Goal: Task Accomplishment & Management: Complete application form

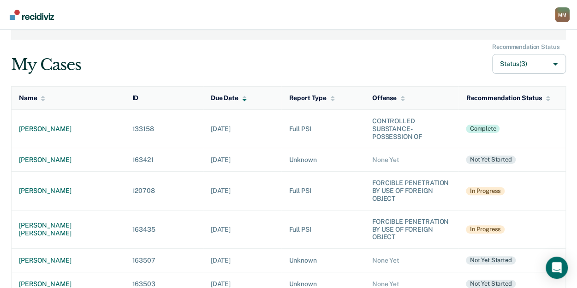
scroll to position [48, 0]
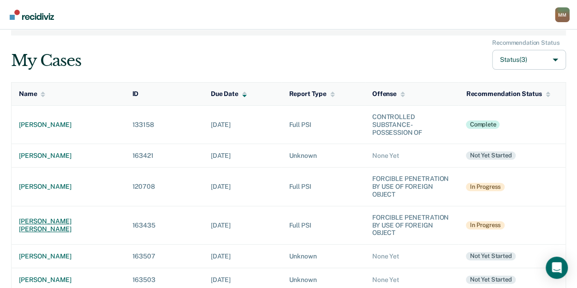
click at [53, 224] on div "[PERSON_NAME] [PERSON_NAME]" at bounding box center [68, 225] width 99 height 16
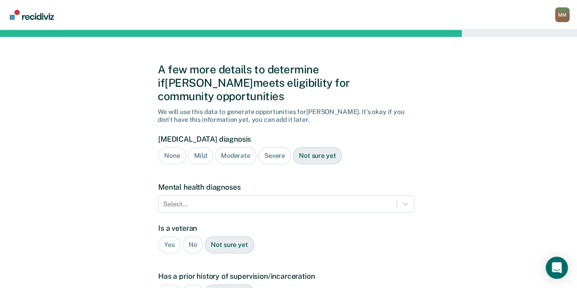
click at [171, 147] on div "None" at bounding box center [172, 155] width 28 height 17
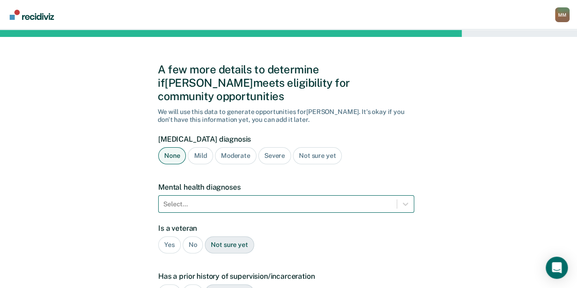
click at [183, 195] on div "Select..." at bounding box center [286, 204] width 256 height 18
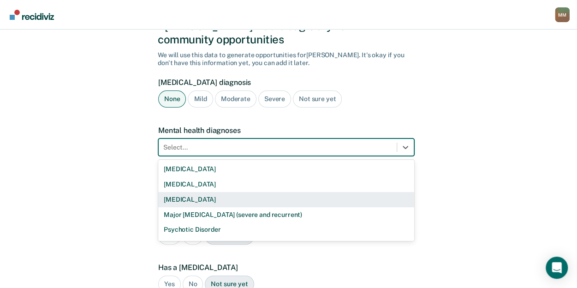
scroll to position [57, 0]
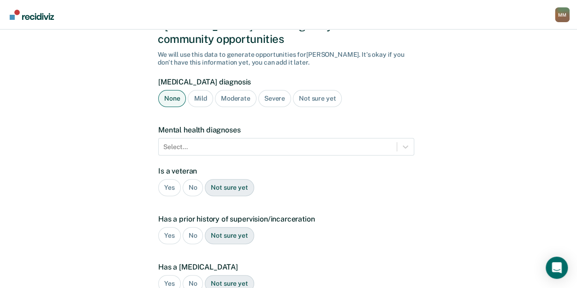
click at [122, 225] on div "A few more details to determine if [PERSON_NAME] meets eligibility for communit…" at bounding box center [288, 222] width 577 height 500
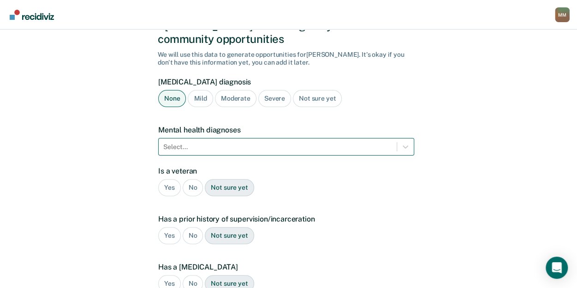
click at [215, 140] on div "Select..." at bounding box center [278, 146] width 238 height 13
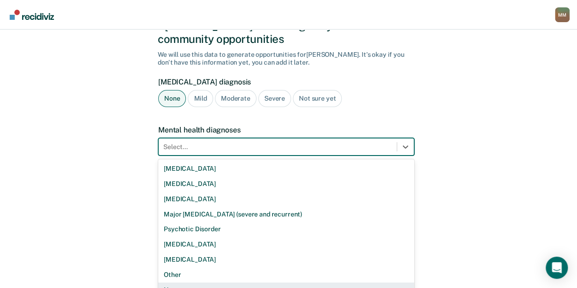
click at [195, 282] on div "None" at bounding box center [286, 289] width 256 height 15
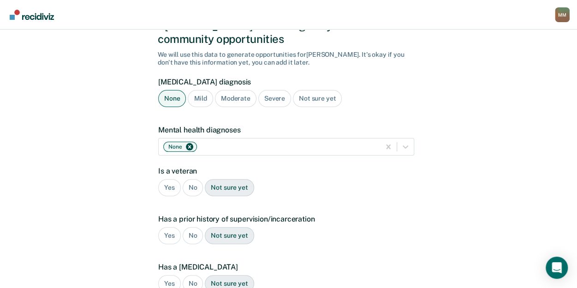
click at [193, 179] on div "No" at bounding box center [193, 187] width 21 height 17
click at [192, 227] on div "No" at bounding box center [193, 235] width 21 height 17
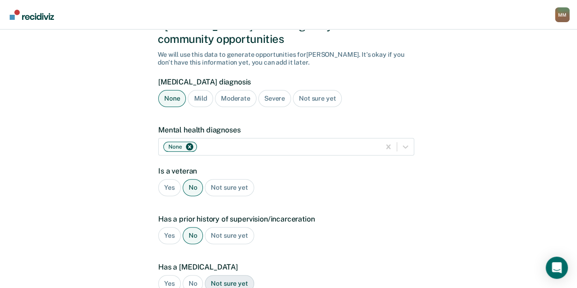
click at [190, 275] on div "No" at bounding box center [193, 283] width 21 height 17
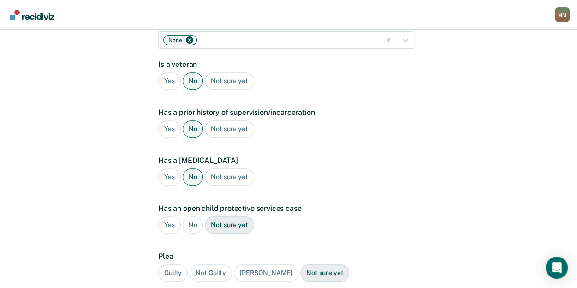
scroll to position [173, 0]
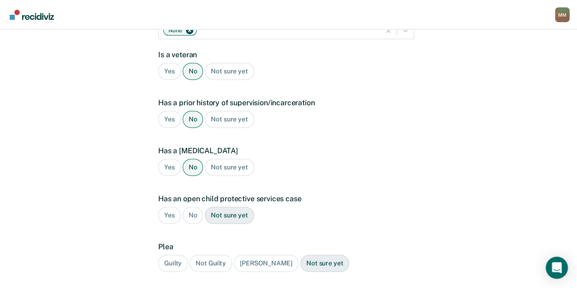
click at [189, 206] on div "No" at bounding box center [193, 214] width 21 height 17
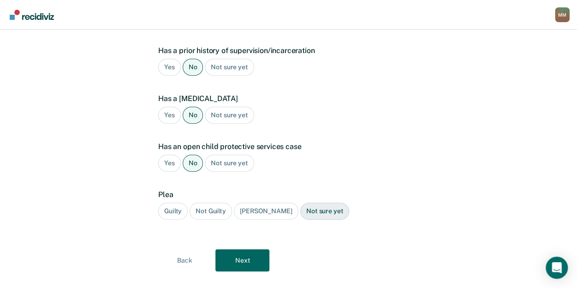
scroll to position [227, 0]
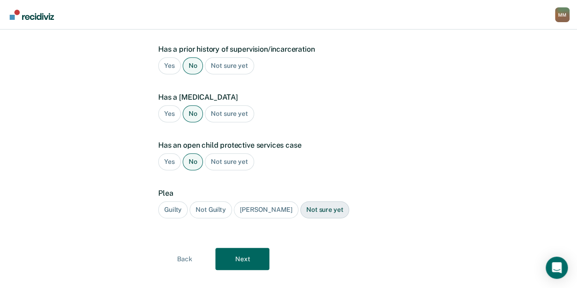
click at [173, 189] on div "Plea Guilty Not Guilty [PERSON_NAME] Not sure yet" at bounding box center [286, 207] width 256 height 37
click at [174, 201] on div "Guilty" at bounding box center [172, 209] width 29 height 17
click at [236, 256] on div "A few more details to determine if [PERSON_NAME] meets eligibility for communit…" at bounding box center [288, 53] width 261 height 478
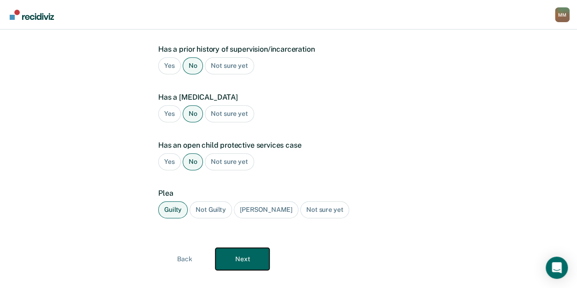
click at [236, 248] on button "Next" at bounding box center [242, 259] width 54 height 22
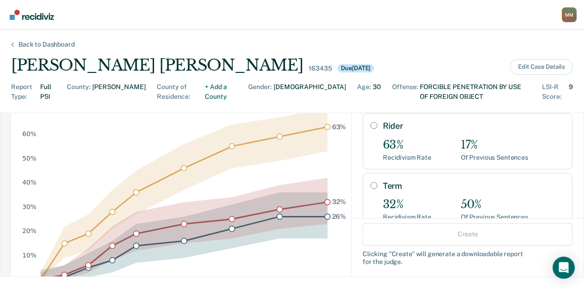
scroll to position [136, 0]
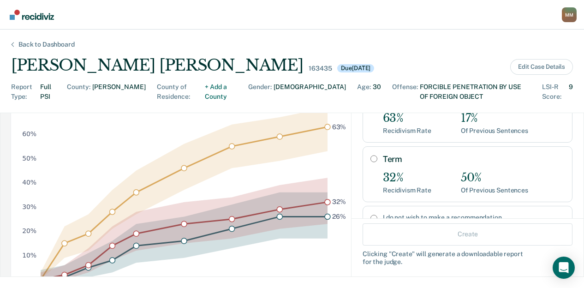
click at [383, 159] on div "Term 32% Recidivism Rate 50% Of Previous Sentences" at bounding box center [474, 174] width 182 height 40
radio input "true"
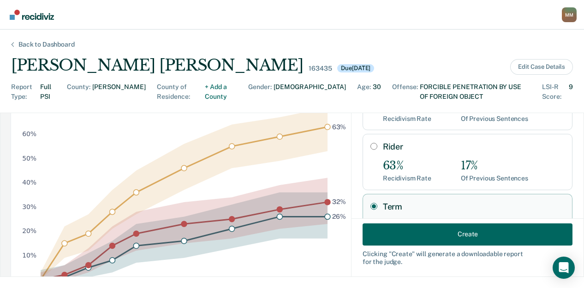
scroll to position [88, 0]
click at [370, 143] on input "Rider" at bounding box center [373, 146] width 7 height 7
radio input "true"
radio input "false"
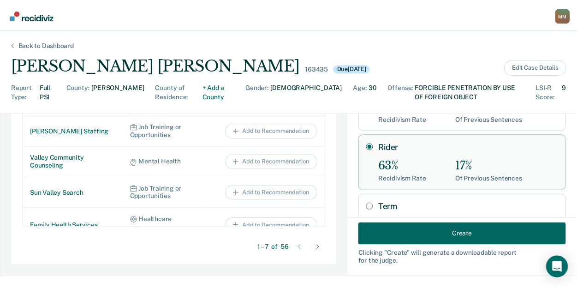
scroll to position [596, 0]
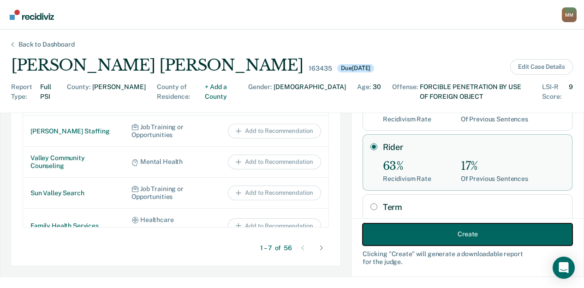
click at [398, 231] on button "Create" at bounding box center [467, 234] width 210 height 22
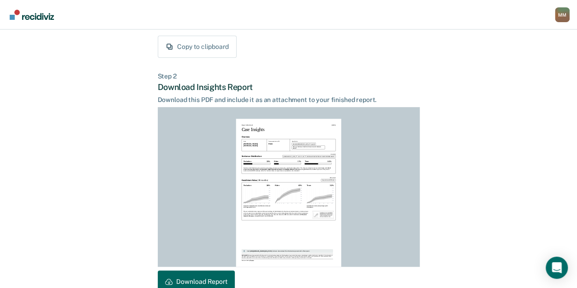
scroll to position [238, 0]
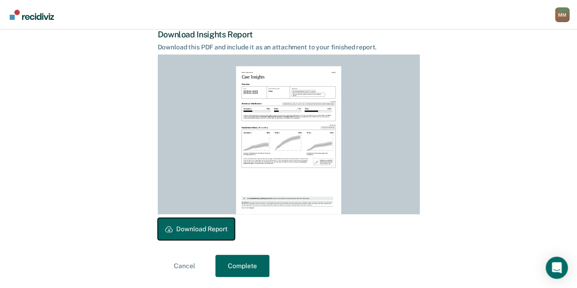
click at [219, 226] on button "Download Report" at bounding box center [196, 229] width 77 height 22
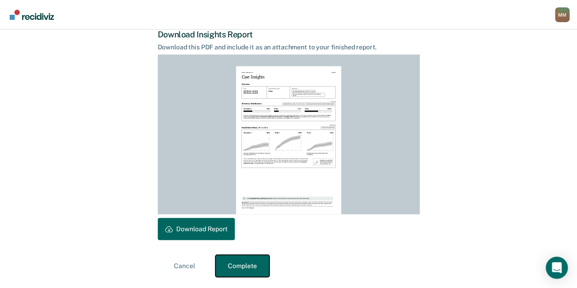
click at [247, 263] on button "Complete" at bounding box center [242, 265] width 54 height 22
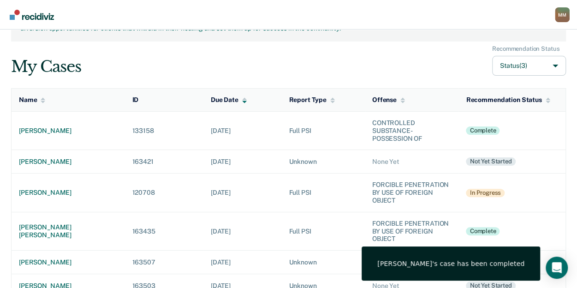
scroll to position [42, 0]
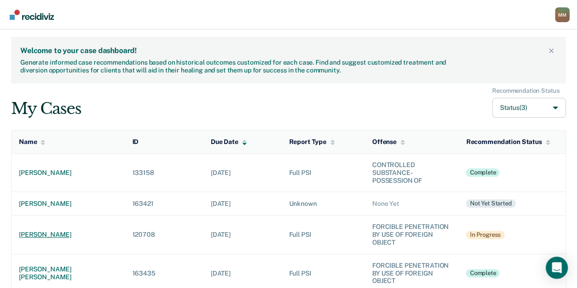
click at [52, 231] on div "[PERSON_NAME]" at bounding box center [68, 234] width 99 height 8
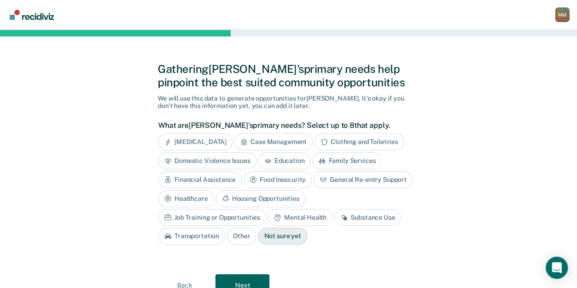
scroll to position [40, 0]
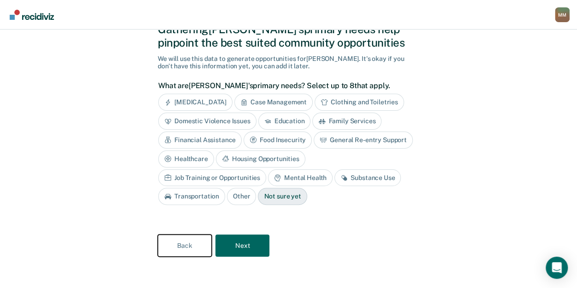
click at [184, 234] on button "Back" at bounding box center [185, 245] width 54 height 22
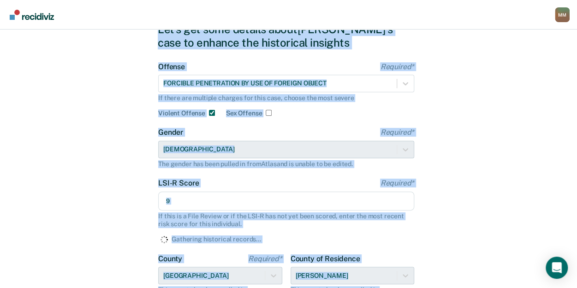
click at [184, 234] on form "Offense Required* FORCIBLE PENETRATION BY USE OF FOREIGN OBJECT If there are mu…" at bounding box center [286, 207] width 256 height 291
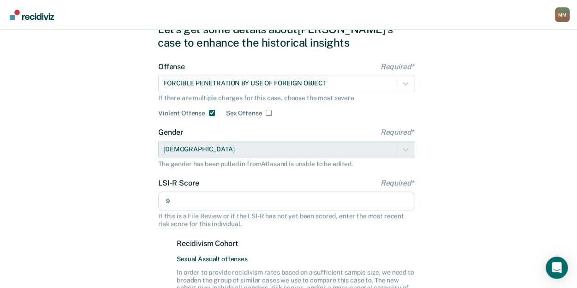
click at [134, 232] on div "Let's get some details about Joseph's case to enhance the historical insights O…" at bounding box center [288, 236] width 577 height 495
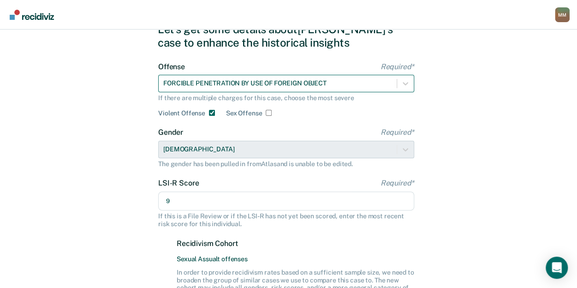
click at [272, 83] on div at bounding box center [277, 83] width 229 height 10
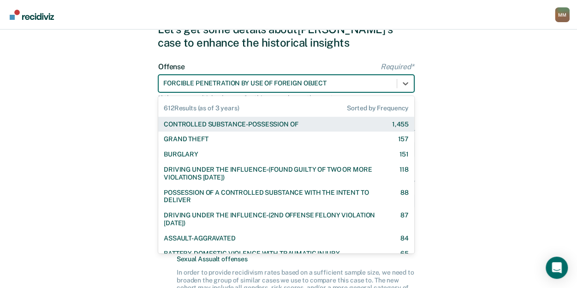
click at [283, 120] on div "CONTROLLED SUBSTANCE-POSSESSION OF" at bounding box center [231, 124] width 134 height 8
checkbox input "false"
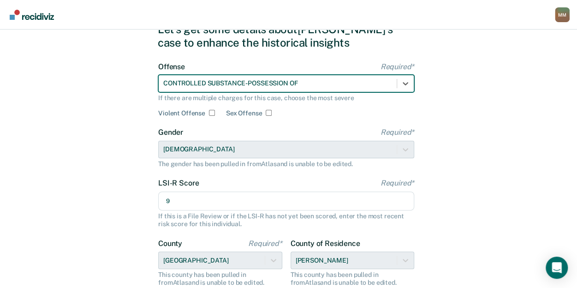
click at [208, 202] on input "9" at bounding box center [286, 200] width 256 height 19
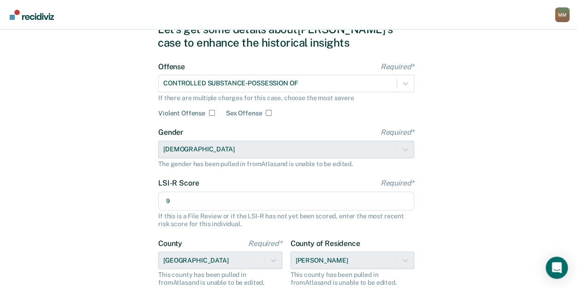
click at [208, 202] on input "9" at bounding box center [286, 200] width 256 height 19
type input "30"
click at [142, 226] on div "Let's get some details about Joseph's case to enhance the historical insights O…" at bounding box center [288, 196] width 577 height 415
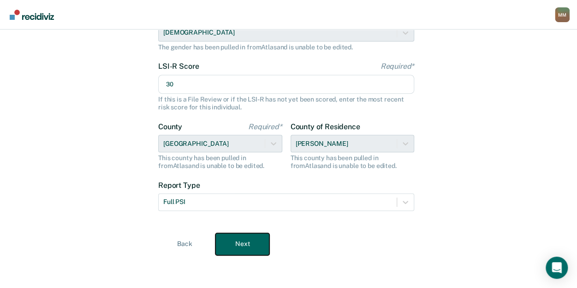
click at [240, 241] on button "Next" at bounding box center [242, 244] width 54 height 22
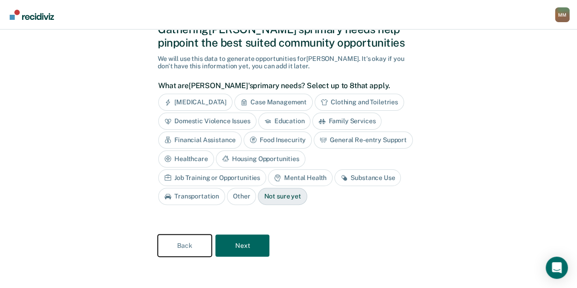
click at [187, 249] on button "Back" at bounding box center [185, 245] width 54 height 22
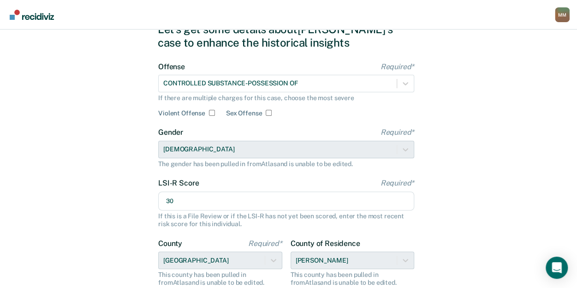
click at [229, 200] on input "30" at bounding box center [286, 200] width 256 height 19
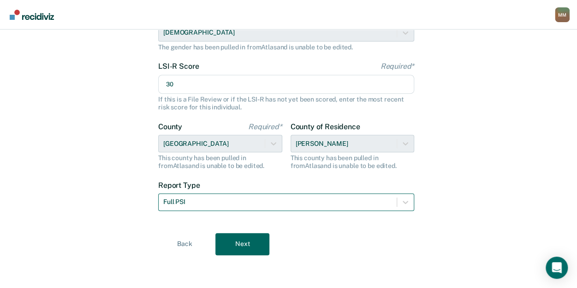
click at [185, 197] on div at bounding box center [277, 202] width 229 height 10
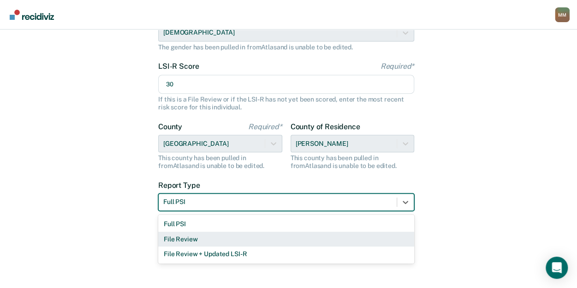
click at [191, 241] on div "File Review" at bounding box center [286, 238] width 256 height 15
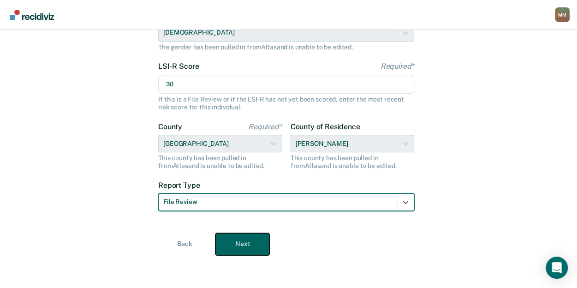
click at [236, 237] on button "Next" at bounding box center [242, 244] width 54 height 22
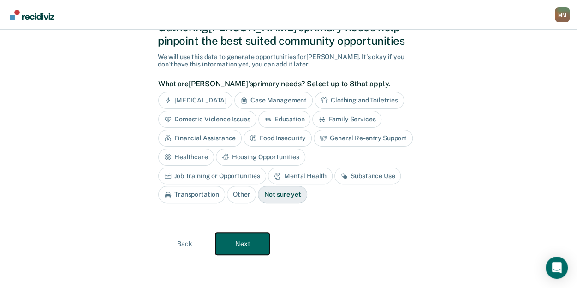
scroll to position [40, 0]
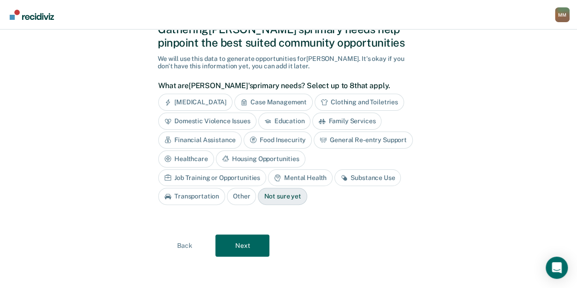
click at [334, 177] on div "Substance Use" at bounding box center [367, 177] width 66 height 17
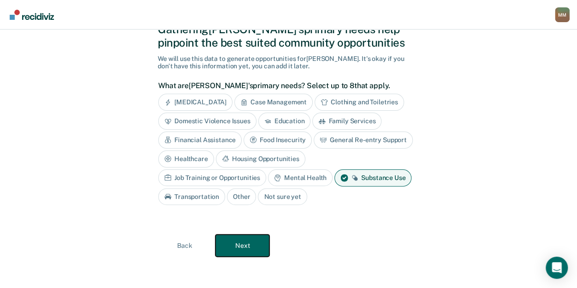
click at [259, 240] on button "Next" at bounding box center [242, 245] width 54 height 22
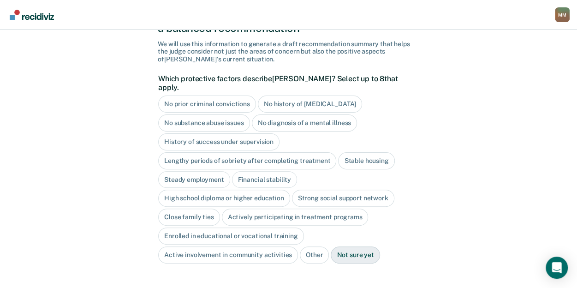
scroll to position [59, 0]
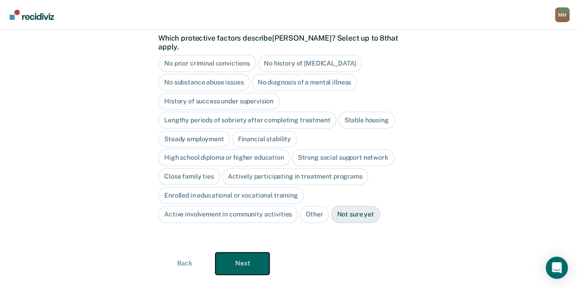
click at [251, 252] on button "Next" at bounding box center [242, 263] width 54 height 22
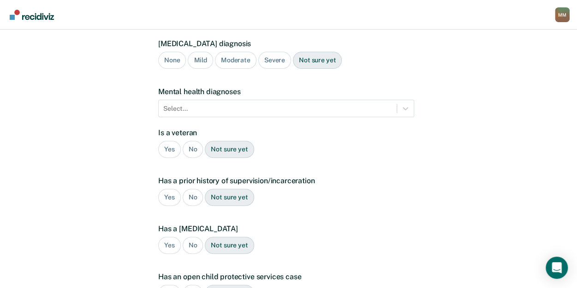
scroll to position [219, 0]
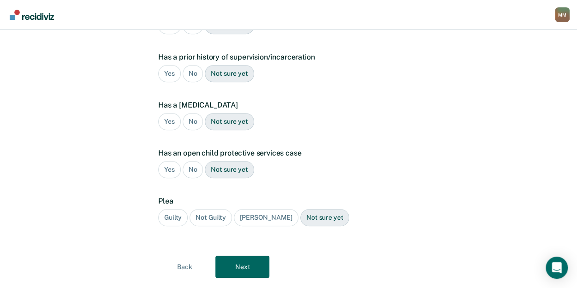
click at [176, 65] on div "Yes" at bounding box center [169, 73] width 23 height 17
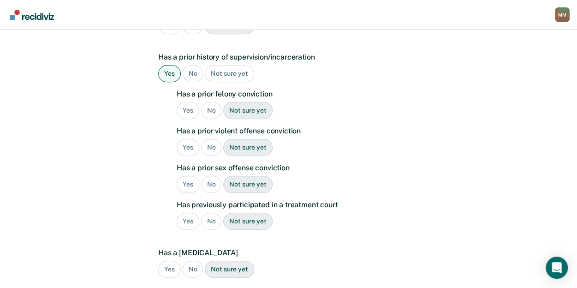
click at [194, 102] on div "Yes" at bounding box center [188, 110] width 23 height 17
click at [211, 139] on div "No" at bounding box center [211, 147] width 21 height 17
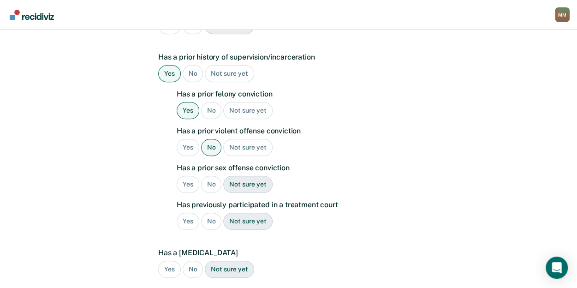
click at [208, 176] on div "No" at bounding box center [211, 184] width 21 height 17
click at [191, 212] on div "Yes" at bounding box center [188, 220] width 23 height 17
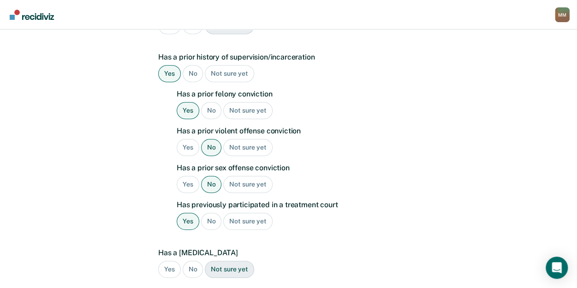
click at [192, 260] on div "No" at bounding box center [193, 268] width 21 height 17
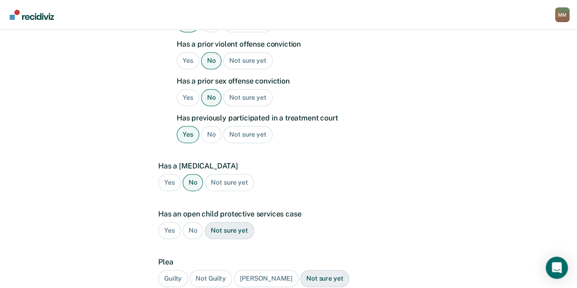
scroll to position [309, 0]
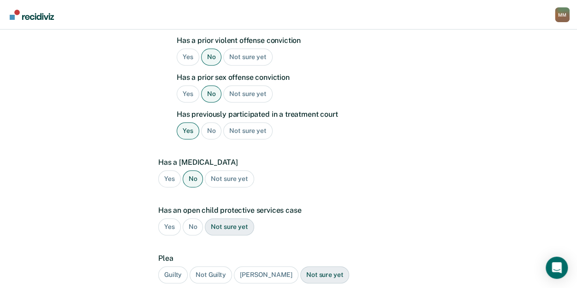
click at [194, 218] on div "No" at bounding box center [193, 226] width 21 height 17
click at [181, 266] on div "Guilty" at bounding box center [172, 274] width 29 height 17
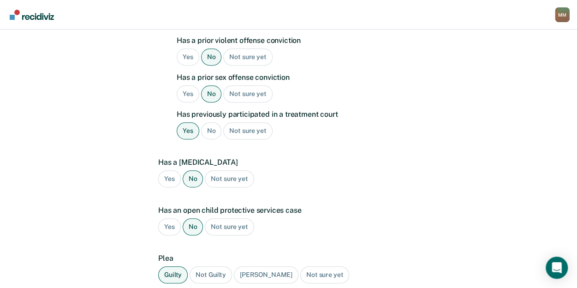
scroll to position [373, 0]
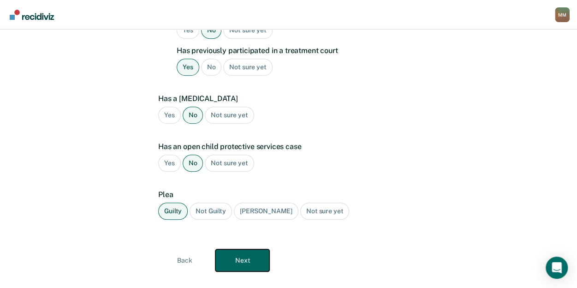
click at [233, 249] on button "Next" at bounding box center [242, 260] width 54 height 22
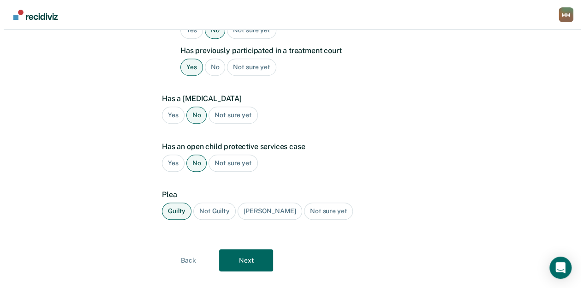
scroll to position [0, 0]
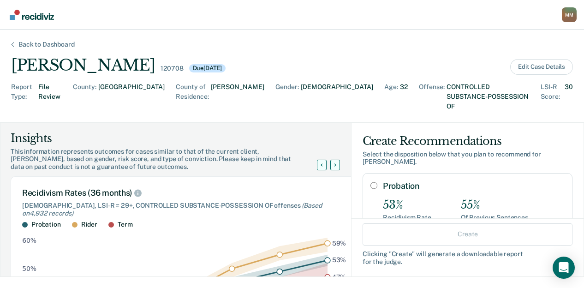
click at [370, 182] on input "Probation" at bounding box center [373, 185] width 7 height 7
radio input "true"
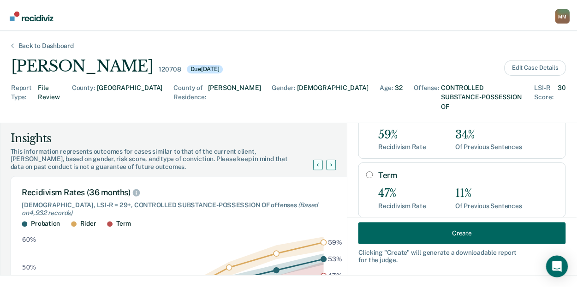
scroll to position [188, 0]
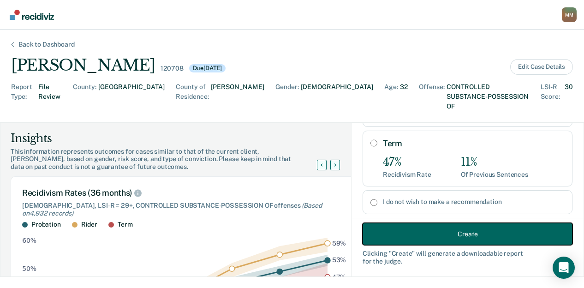
click at [380, 233] on button "Create" at bounding box center [467, 234] width 210 height 22
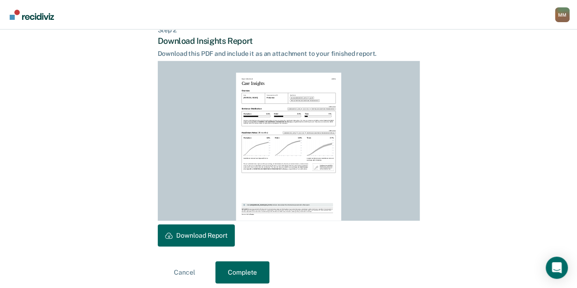
scroll to position [238, 0]
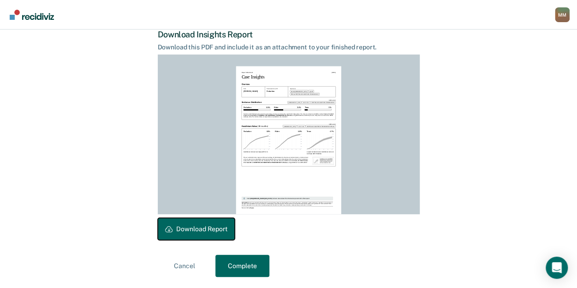
click at [201, 226] on button "Download Report" at bounding box center [196, 229] width 77 height 22
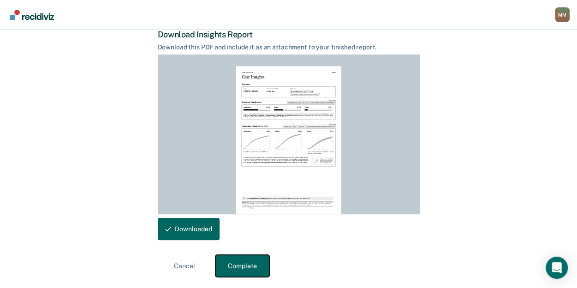
click at [250, 262] on button "Complete" at bounding box center [242, 265] width 54 height 22
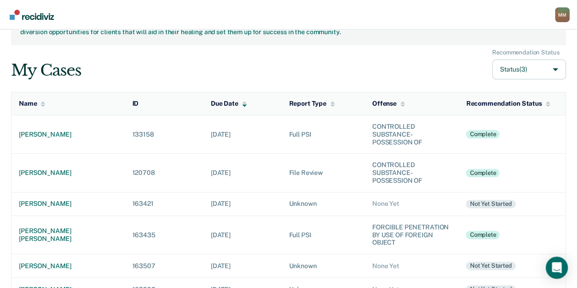
scroll to position [38, 0]
